Goal: Information Seeking & Learning: Learn about a topic

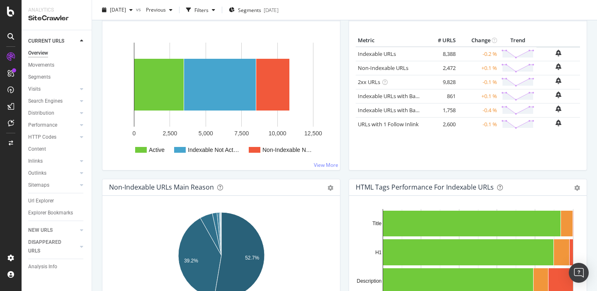
scroll to position [89, 0]
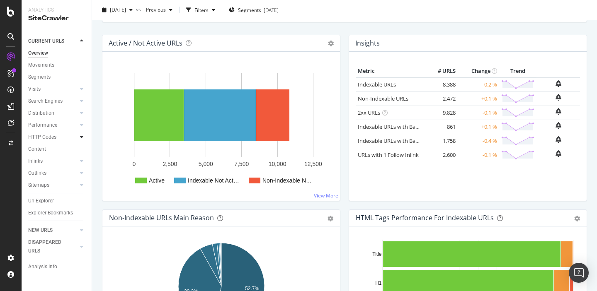
click at [81, 138] on icon at bounding box center [81, 137] width 3 height 5
click at [40, 151] on div "Top Charts" at bounding box center [44, 149] width 24 height 9
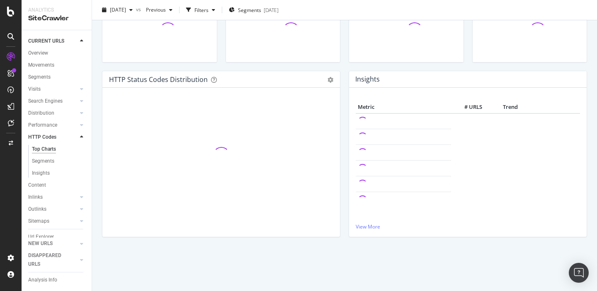
scroll to position [89, 0]
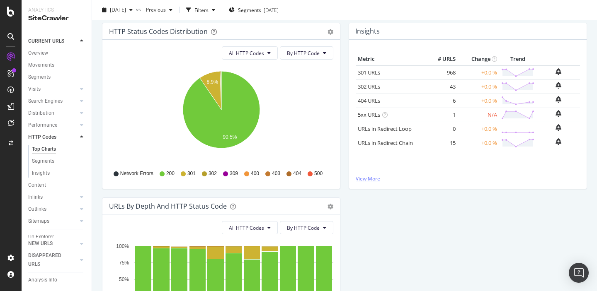
click at [369, 180] on link "View More" at bounding box center [468, 178] width 224 height 7
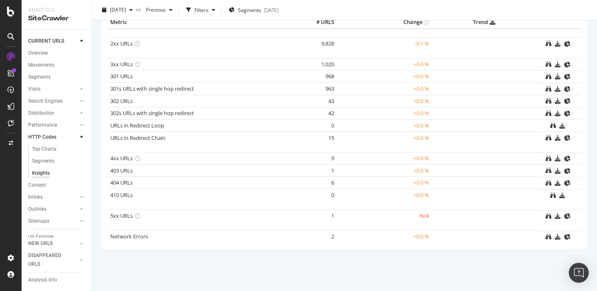
scroll to position [89, 0]
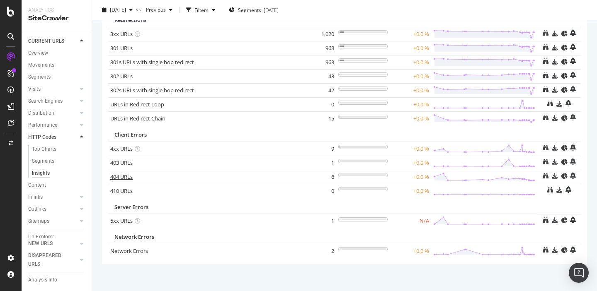
click at [119, 178] on link "404 URLs" at bounding box center [121, 176] width 22 height 7
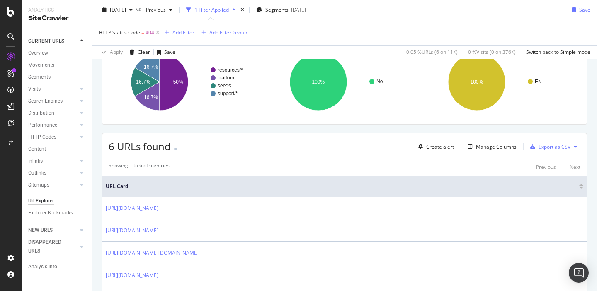
scroll to position [163, 0]
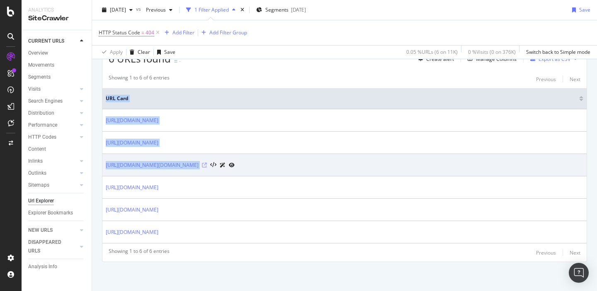
drag, startPoint x: 101, startPoint y: 121, endPoint x: 428, endPoint y: 167, distance: 330.0
click at [428, 167] on div "URLs Crawled By Botify By pagetype Chart (by Value) Table Expand Export as CSV …" at bounding box center [344, 109] width 505 height 363
copy table "URL Card https://sproutsocial.com/insights/social-media-demographics-uk/ https:…"
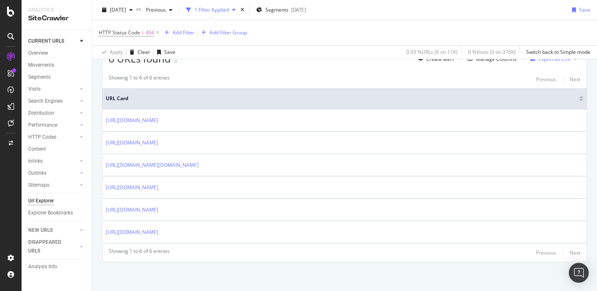
click at [197, 100] on span "URL Card" at bounding box center [341, 98] width 471 height 7
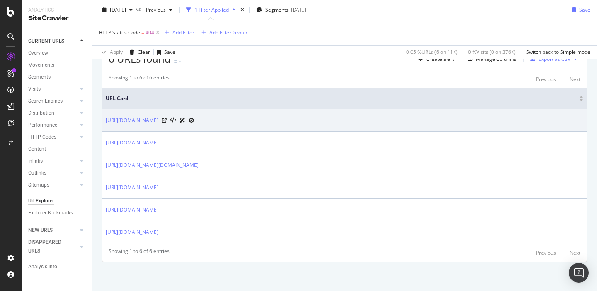
click at [158, 121] on link "https://sproutsocial.com/insights/social-media-demographics-uk/" at bounding box center [132, 121] width 53 height 8
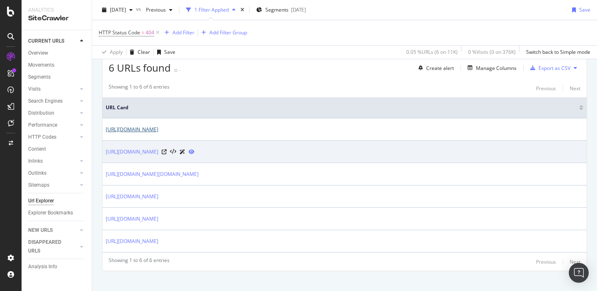
scroll to position [154, 0]
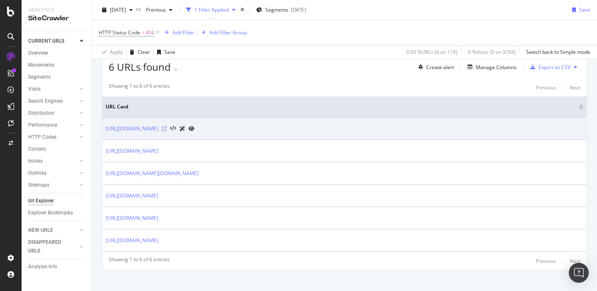
click at [167, 129] on icon at bounding box center [164, 128] width 5 height 5
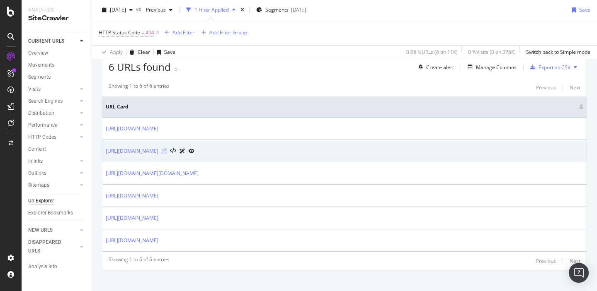
click at [167, 151] on icon at bounding box center [164, 151] width 5 height 5
click at [158, 150] on link "https://sproutsocial.com/integrations/bluesky" at bounding box center [132, 151] width 53 height 8
click at [155, 153] on link "https://sproutsocial.com/integrations/bluesky" at bounding box center [132, 151] width 53 height 8
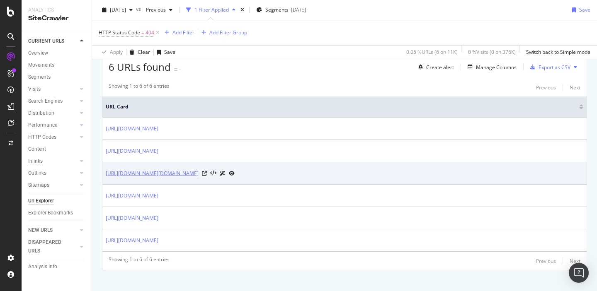
click at [174, 175] on link "[URL][DOMAIN_NAME][DOMAIN_NAME]" at bounding box center [152, 174] width 93 height 8
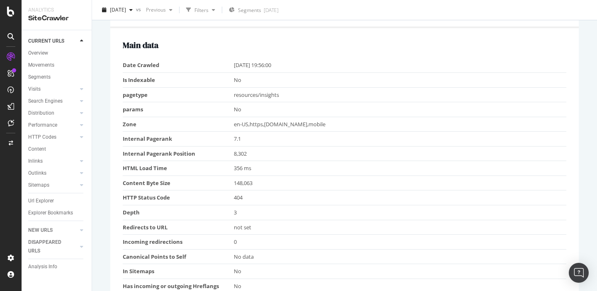
scroll to position [25, 0]
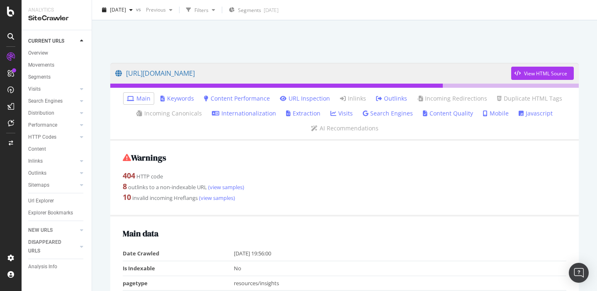
click at [257, 117] on link "Internationalization" at bounding box center [244, 113] width 64 height 8
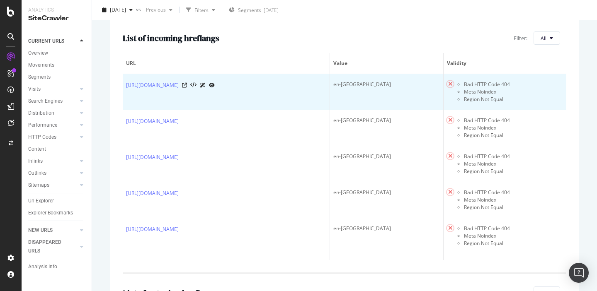
scroll to position [223, 0]
click at [187, 89] on icon at bounding box center [184, 86] width 5 height 5
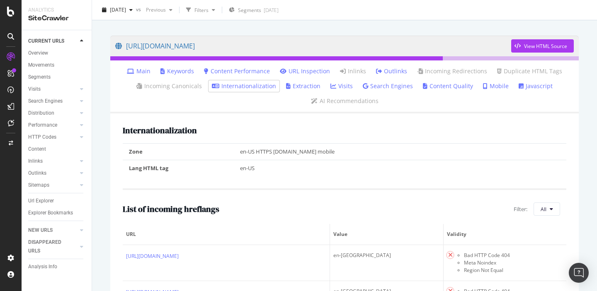
scroll to position [39, 0]
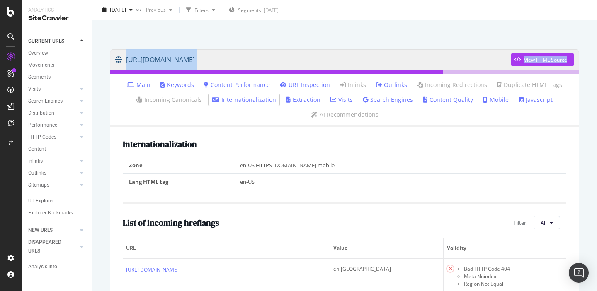
drag, startPoint x: 348, startPoint y: 47, endPoint x: 123, endPoint y: 60, distance: 225.1
copy div "https://sproutsocial.com/insights/social-media-demographics-uk/ View HTML Source"
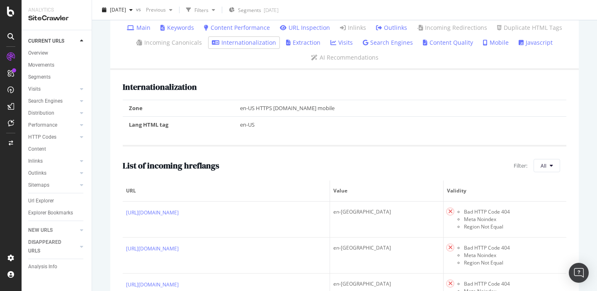
scroll to position [127, 0]
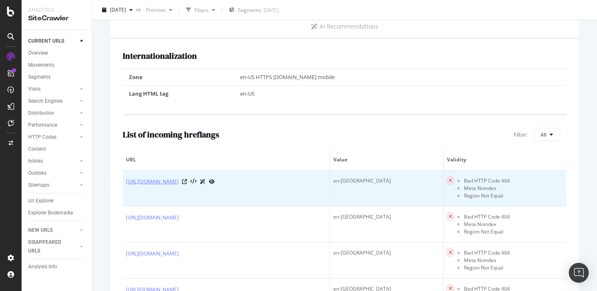
click at [179, 183] on link "https://sproutsocial.com/es/insights/nueva-demografia-de-redes-sociales/" at bounding box center [152, 182] width 53 height 8
click at [187, 184] on icon at bounding box center [184, 182] width 5 height 5
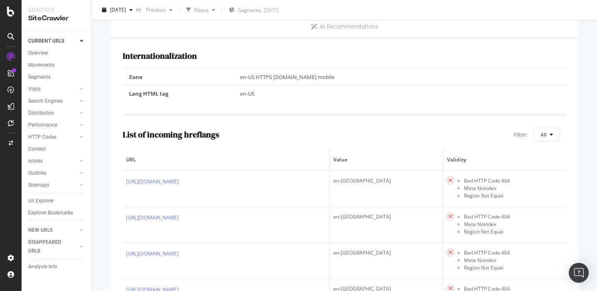
scroll to position [0, 0]
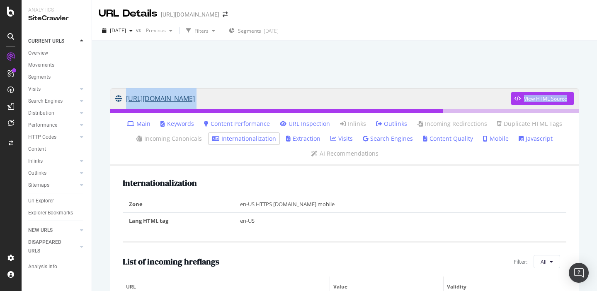
click at [277, 100] on link "https://sproutsocial.com/insights/social-media-demographics-uk/" at bounding box center [313, 98] width 396 height 21
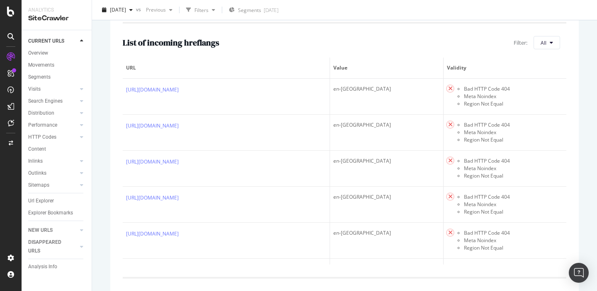
scroll to position [223, 0]
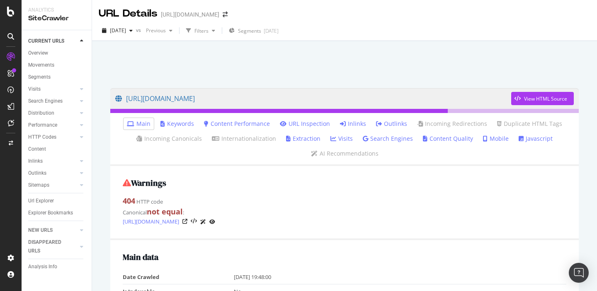
click at [351, 124] on link "Inlinks" at bounding box center [353, 124] width 26 height 8
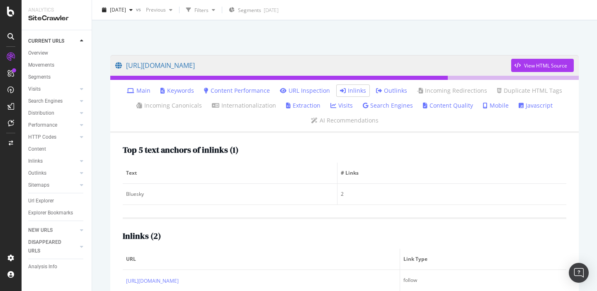
scroll to position [78, 0]
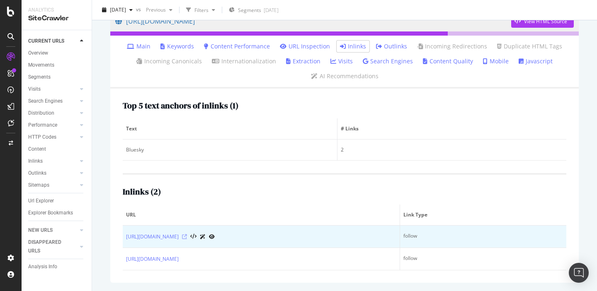
click at [187, 237] on icon at bounding box center [184, 237] width 5 height 5
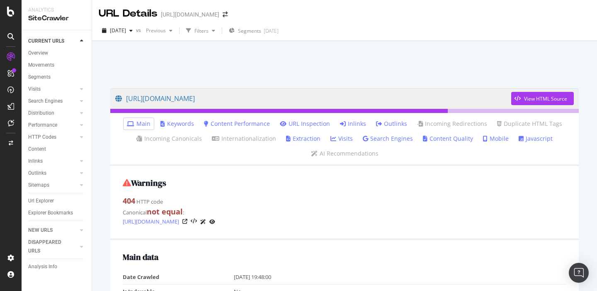
click at [349, 121] on link "Inlinks" at bounding box center [353, 124] width 26 height 8
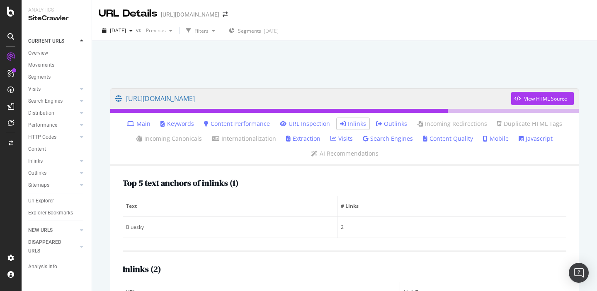
scroll to position [78, 0]
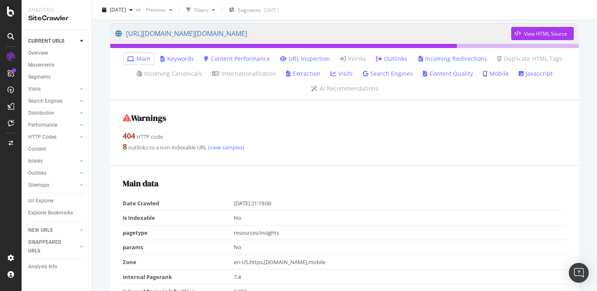
scroll to position [58, 0]
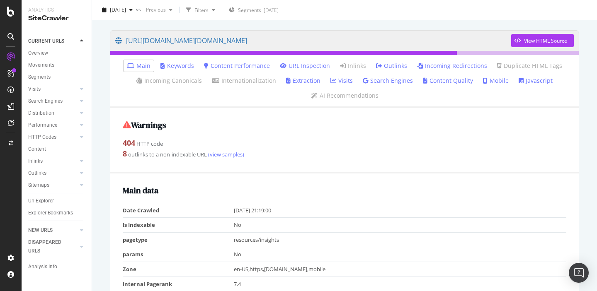
click at [443, 67] on link "Incoming Redirections" at bounding box center [452, 66] width 70 height 8
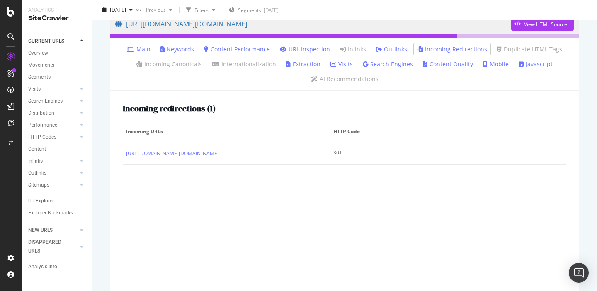
scroll to position [76, 0]
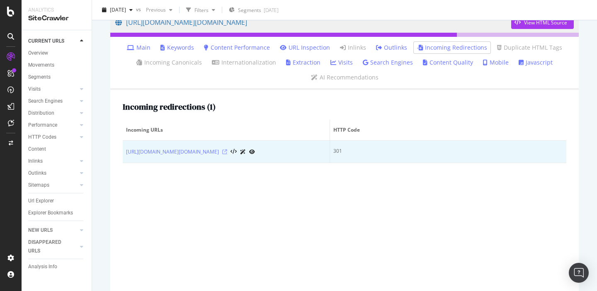
click at [227, 155] on icon at bounding box center [224, 152] width 5 height 5
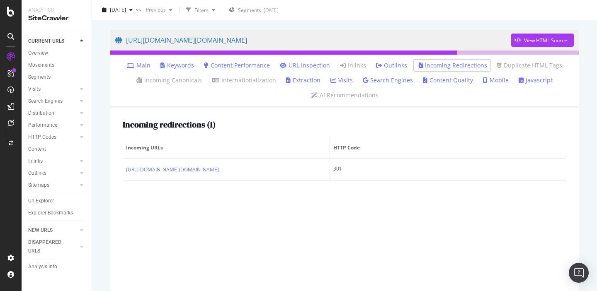
scroll to position [57, 0]
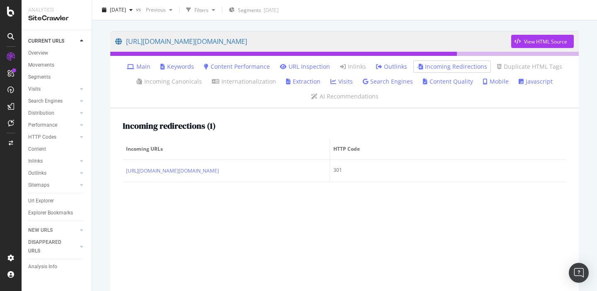
click at [299, 85] on link "Extraction" at bounding box center [303, 82] width 34 height 8
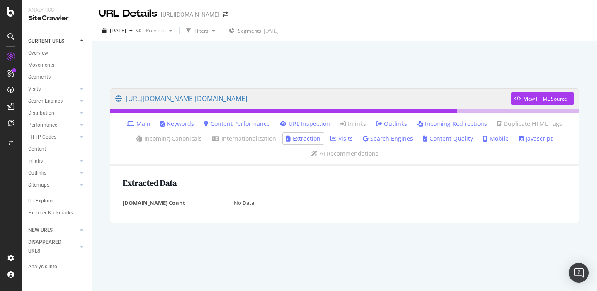
click at [347, 140] on link "Visits" at bounding box center [341, 139] width 22 height 8
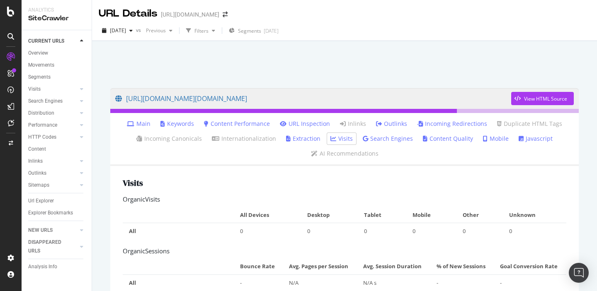
click at [400, 138] on link "Search Engines" at bounding box center [388, 139] width 50 height 8
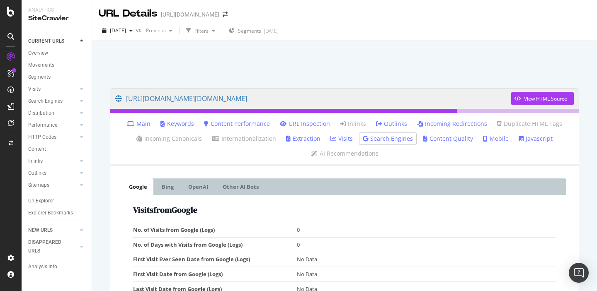
click at [432, 123] on link "Incoming Redirections" at bounding box center [452, 124] width 70 height 8
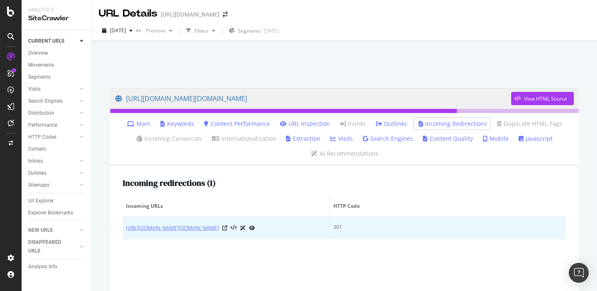
drag, startPoint x: 291, startPoint y: 243, endPoint x: 199, endPoint y: 238, distance: 91.4
click at [199, 238] on td "[URL][DOMAIN_NAME][DOMAIN_NAME]" at bounding box center [226, 228] width 207 height 22
copy link "/how-to-use-whatsapp-for-business/"
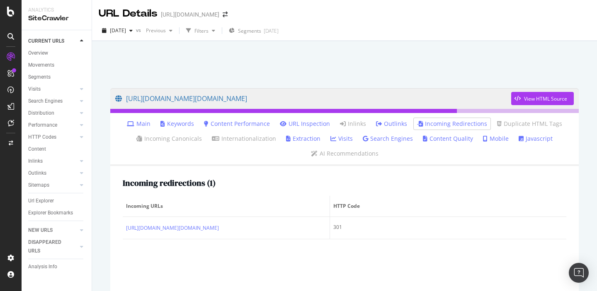
click at [318, 125] on link "URL Inspection" at bounding box center [305, 124] width 50 height 8
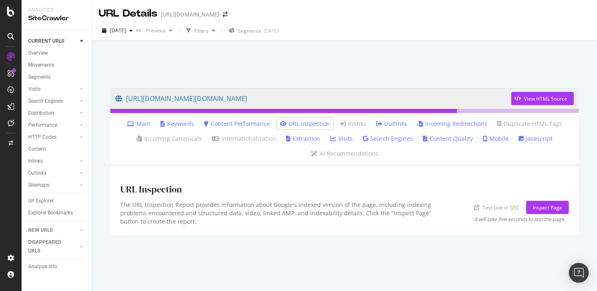
click at [525, 136] on link "Javascript" at bounding box center [536, 139] width 34 height 8
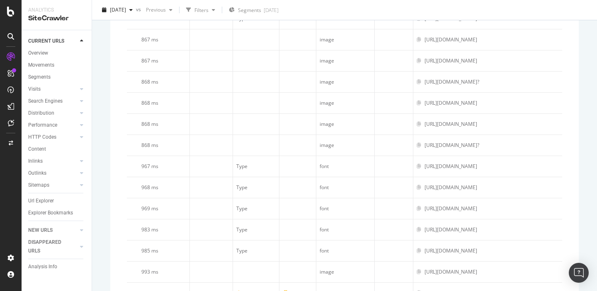
scroll to position [1213, 0]
